Goal: Task Accomplishment & Management: Manage account settings

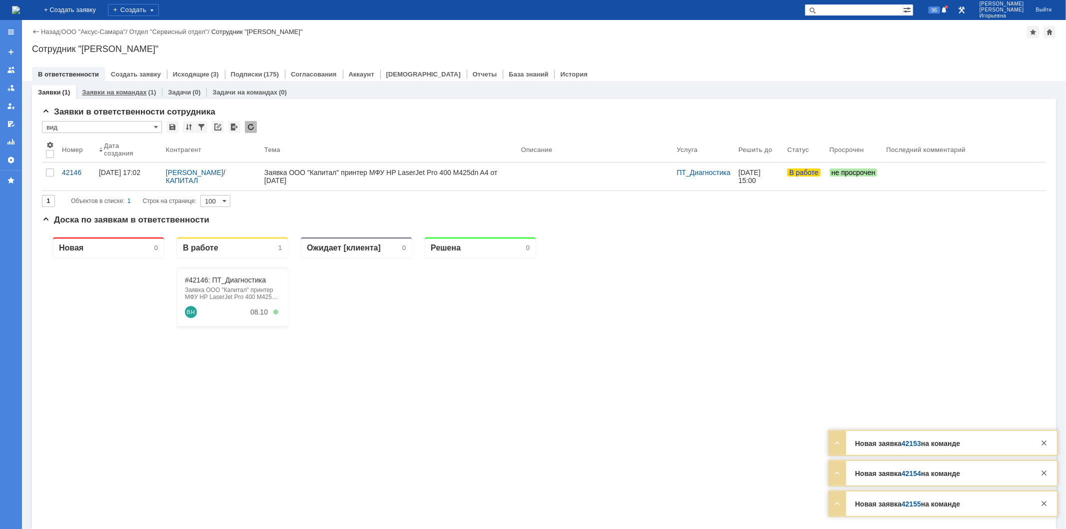
click at [106, 89] on link "Заявки на командах" at bounding box center [114, 91] width 64 height 7
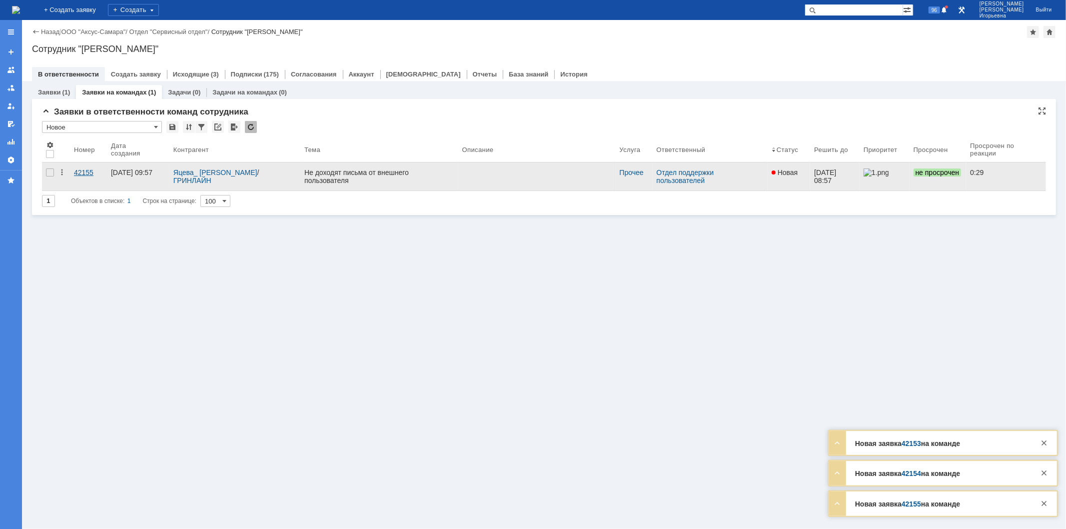
click at [80, 171] on div "42155" at bounding box center [88, 172] width 29 height 8
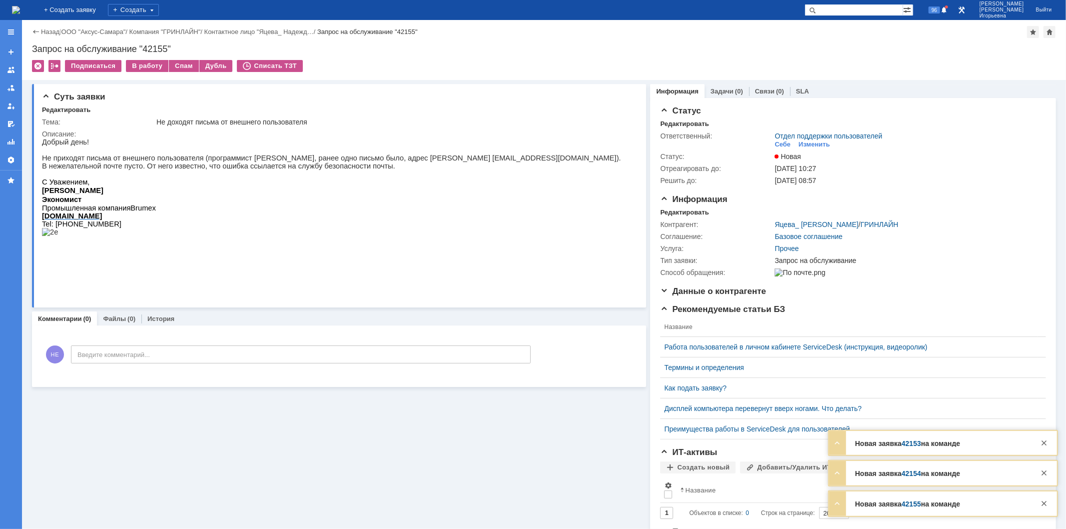
click at [20, 6] on img at bounding box center [16, 10] width 8 height 8
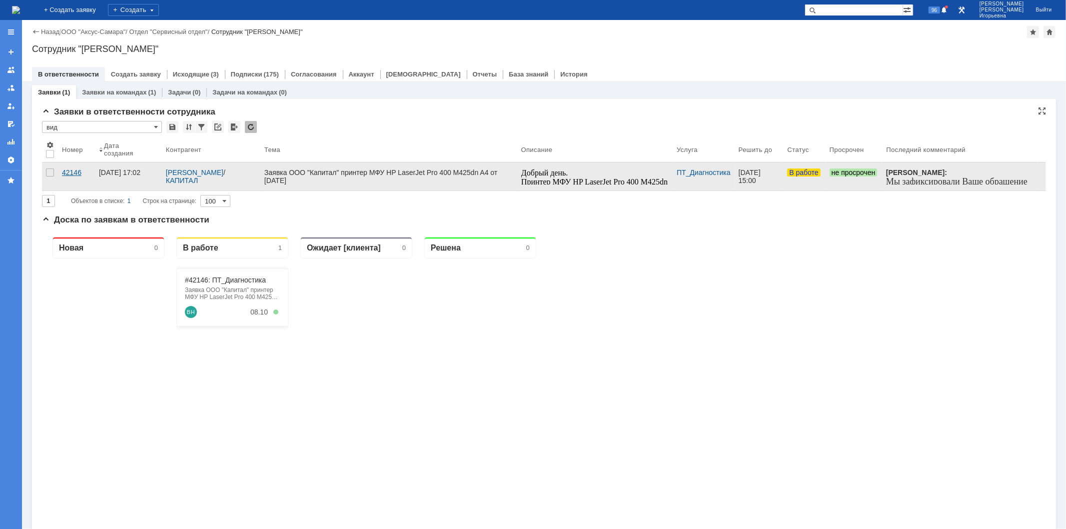
click at [71, 168] on div "42146" at bounding box center [76, 172] width 29 height 8
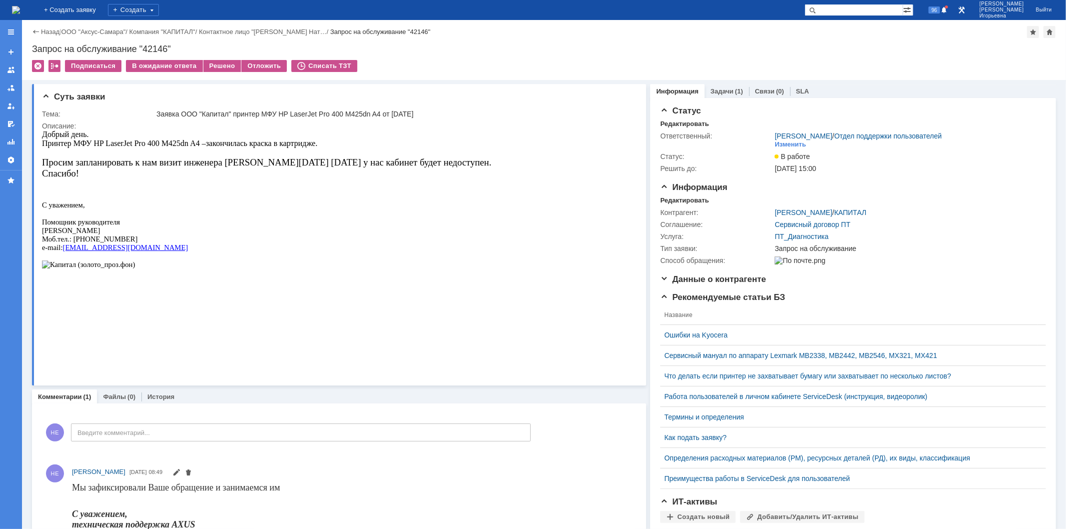
click at [20, 6] on img at bounding box center [16, 10] width 8 height 8
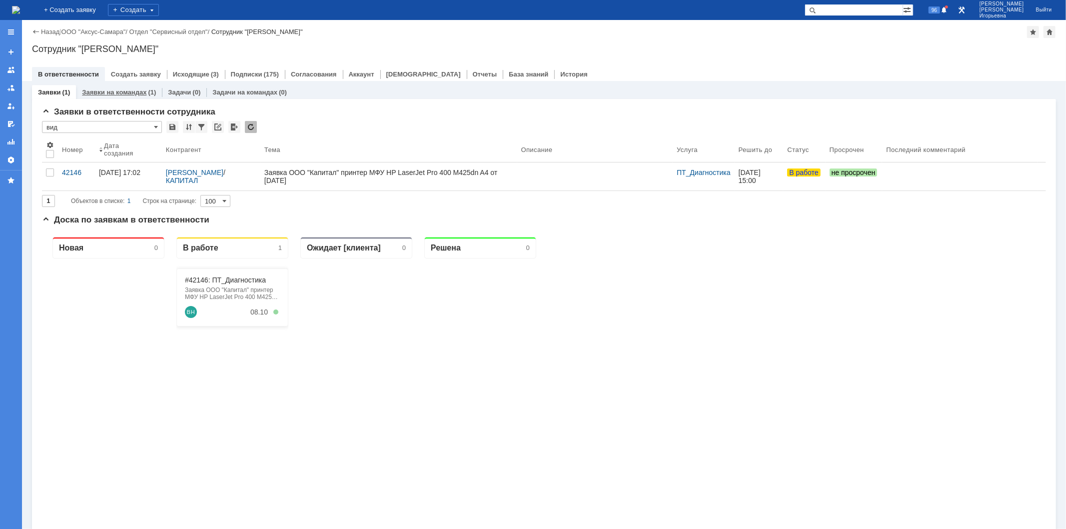
click at [116, 91] on link "Заявки на командах" at bounding box center [114, 91] width 64 height 7
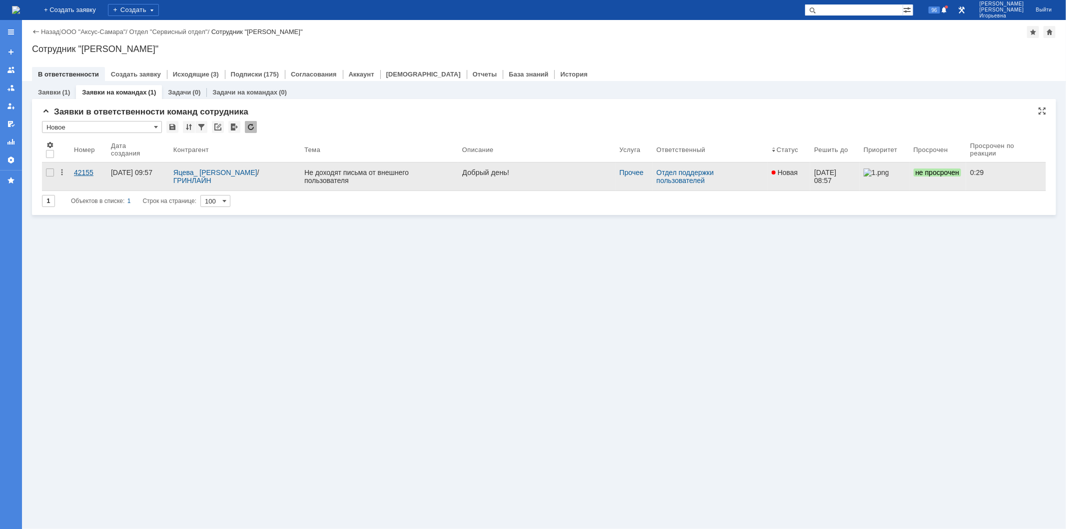
click at [91, 170] on div "42155" at bounding box center [88, 172] width 29 height 8
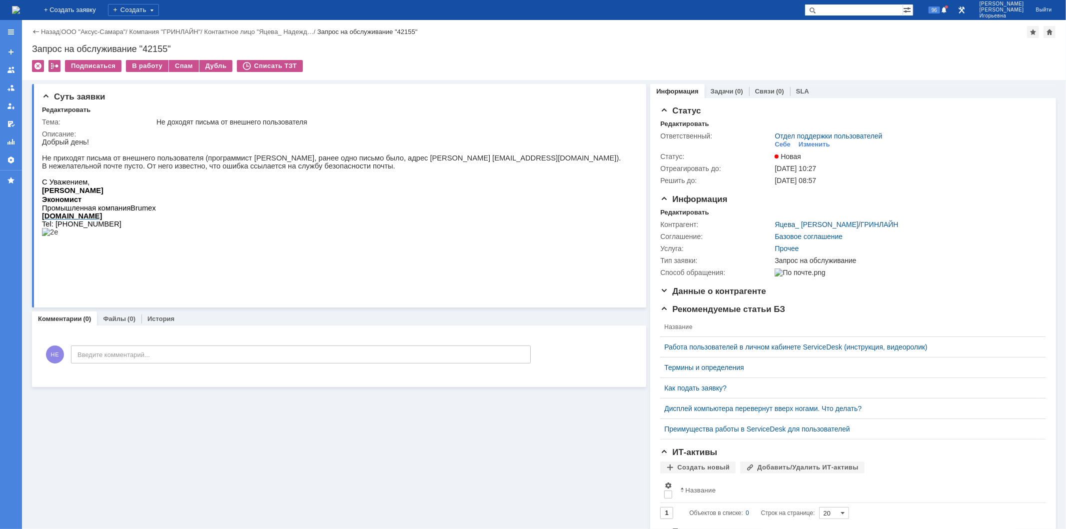
click at [20, 6] on img at bounding box center [16, 10] width 8 height 8
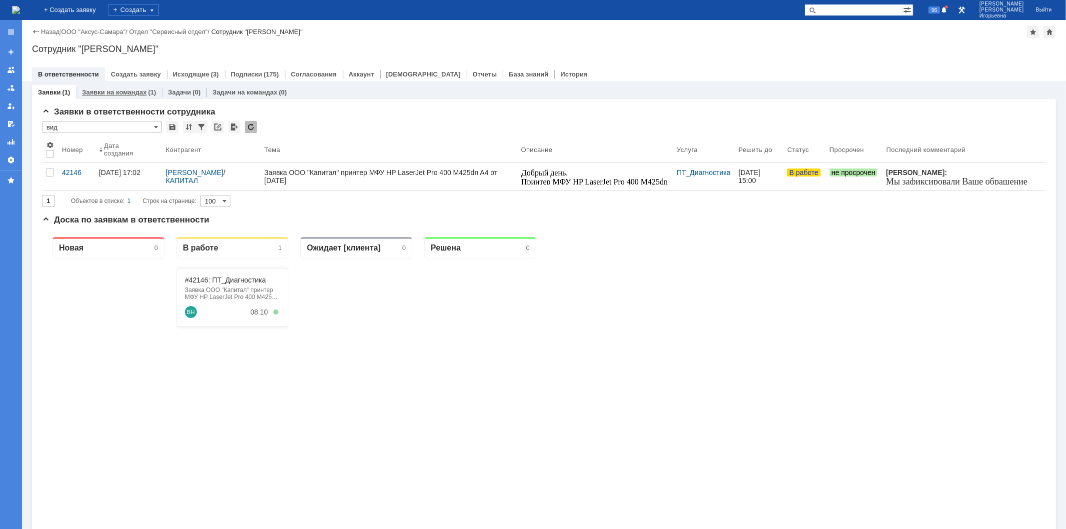
click at [108, 91] on link "Заявки на командах" at bounding box center [114, 91] width 64 height 7
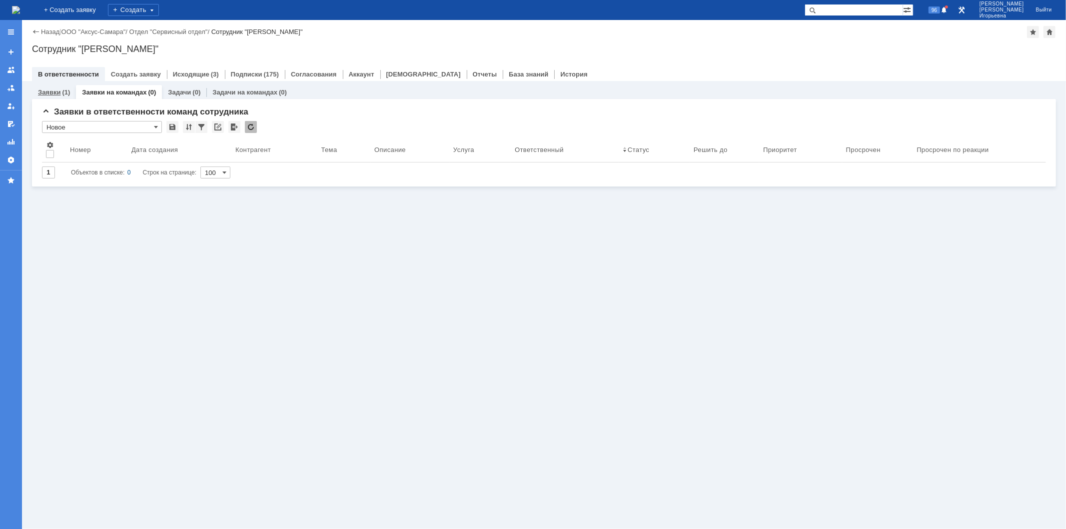
click at [46, 93] on link "Заявки" at bounding box center [49, 91] width 22 height 7
